Goal: Task Accomplishment & Management: Manage account settings

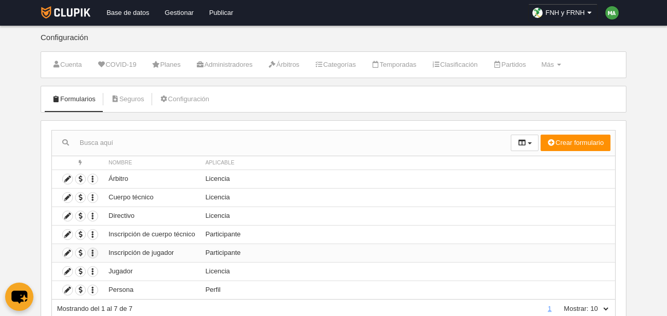
click at [93, 253] on icon "button" at bounding box center [93, 253] width 10 height 10
click at [93, 269] on icon "button" at bounding box center [93, 272] width 10 height 10
click at [175, 99] on link "Configuración" at bounding box center [184, 98] width 61 height 15
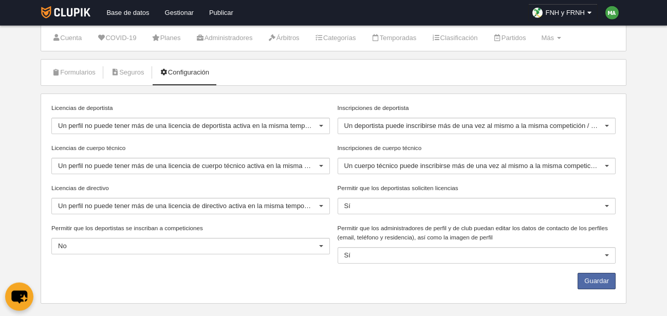
scroll to position [41, 0]
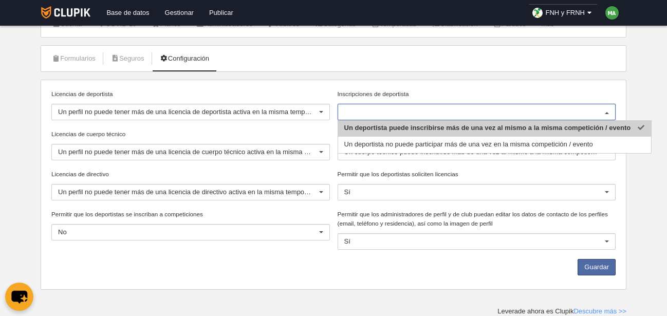
click at [378, 110] on input "Inscripciones de deportista" at bounding box center [471, 111] width 255 height 9
click at [438, 82] on div "Licencias de deportista Un perfil no puede tener más de una licencia de deporti…" at bounding box center [334, 185] width 586 height 210
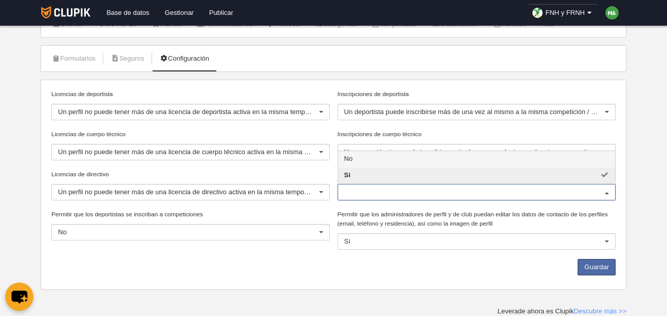
click at [421, 191] on input "Permitir que los deportistas soliciten licencias" at bounding box center [471, 191] width 255 height 9
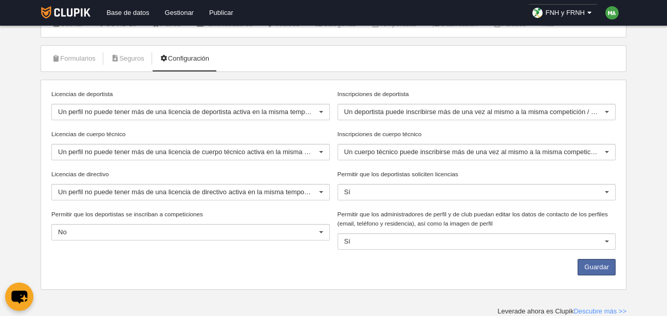
click at [421, 269] on div "Guardar" at bounding box center [334, 269] width 572 height 21
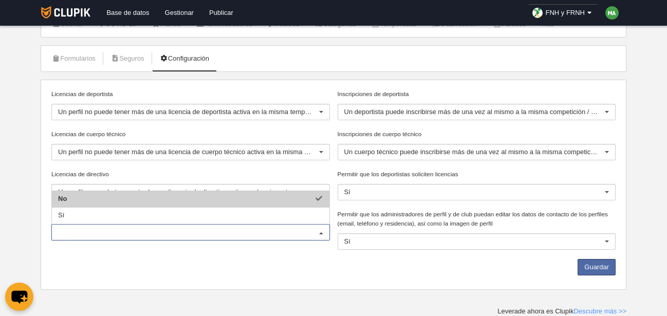
click at [174, 231] on input "Permitir que los deportistas se inscriban a competiciones" at bounding box center [185, 232] width 255 height 9
click at [185, 261] on div "Guardar" at bounding box center [334, 269] width 572 height 21
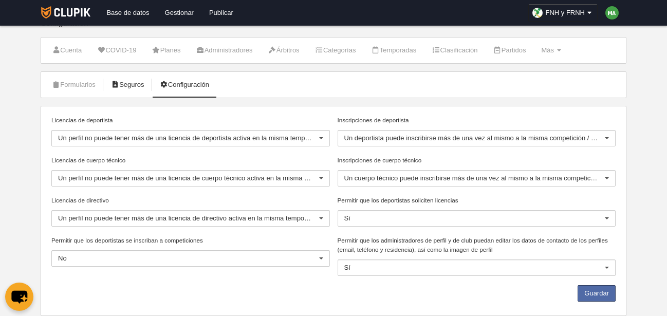
scroll to position [0, 0]
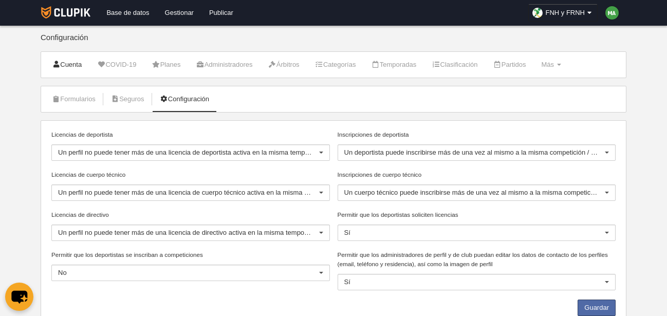
click at [62, 65] on link "Cuenta" at bounding box center [66, 64] width 41 height 15
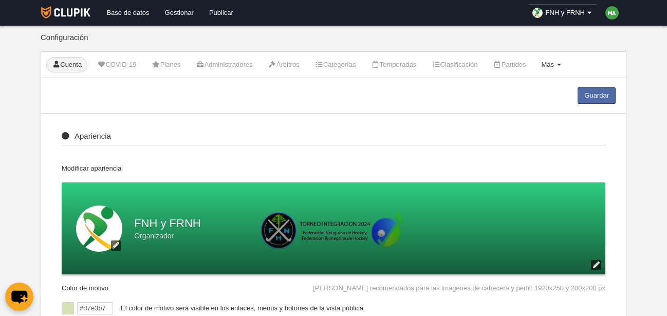
click at [566, 70] on link "Más Menú" at bounding box center [550, 64] width 31 height 15
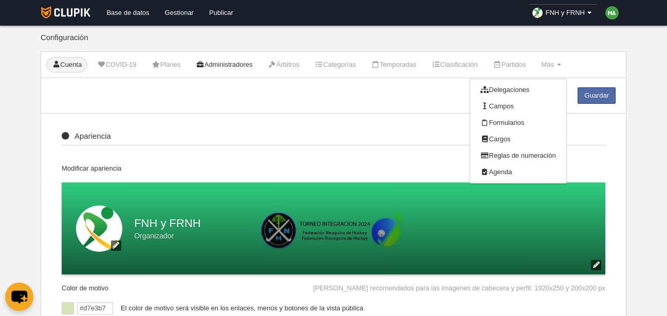
click at [226, 66] on link "Administradores" at bounding box center [224, 64] width 68 height 15
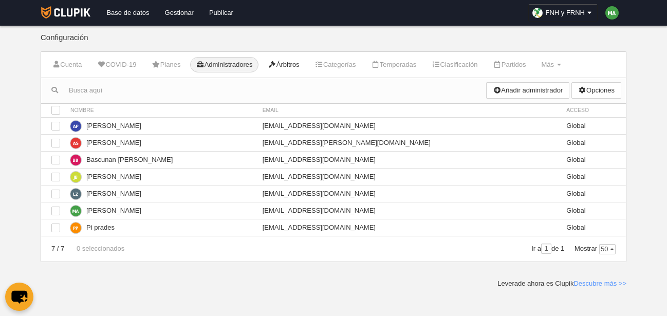
click at [300, 68] on link "Árbitros" at bounding box center [283, 64] width 43 height 15
